Goal: Find specific page/section: Find specific page/section

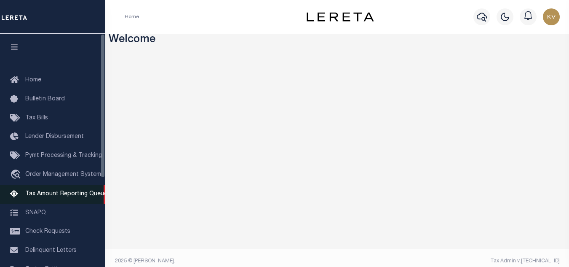
click at [49, 200] on link "Tax Amount Reporting Queue" at bounding box center [52, 193] width 105 height 19
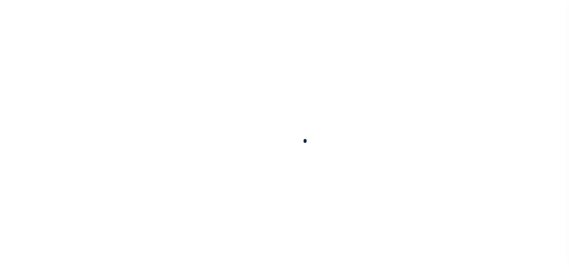
select select "100"
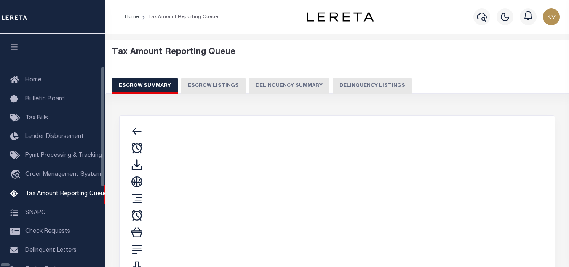
scroll to position [77, 0]
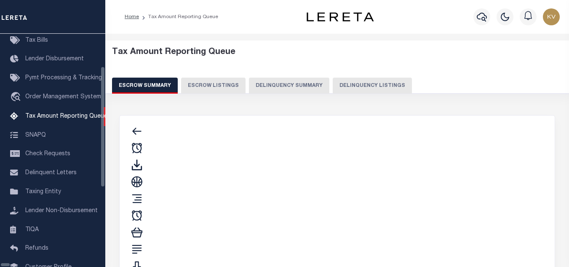
select select "100"
